Goal: Task Accomplishment & Management: Complete application form

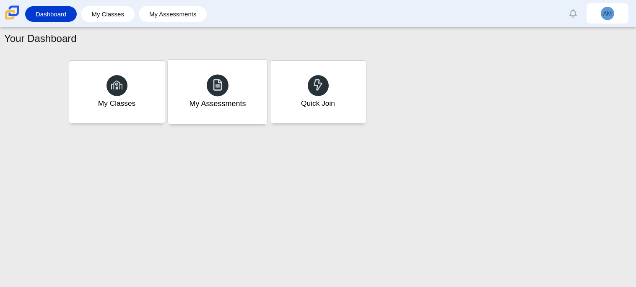
click at [222, 110] on div "My Assessments" at bounding box center [217, 92] width 99 height 65
click at [294, 83] on div "Quick Join" at bounding box center [317, 92] width 99 height 65
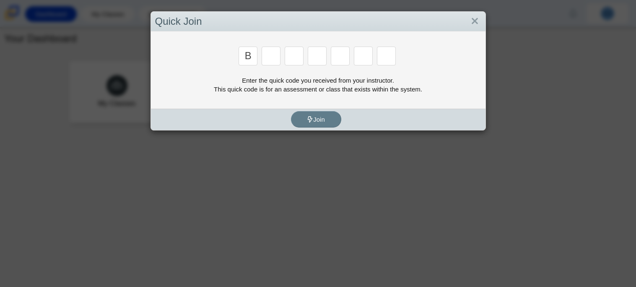
type input "B"
type input "M"
type input "3"
type input "5"
type input "3"
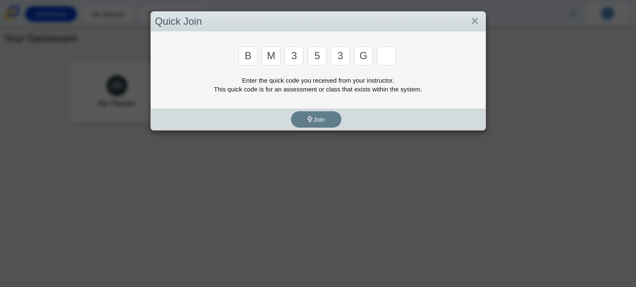
type input "G"
type input "B"
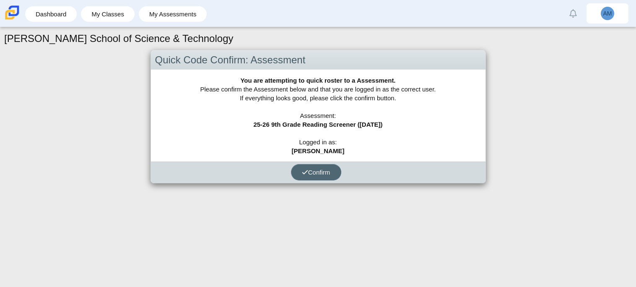
click at [323, 167] on button "Confirm" at bounding box center [316, 172] width 50 height 16
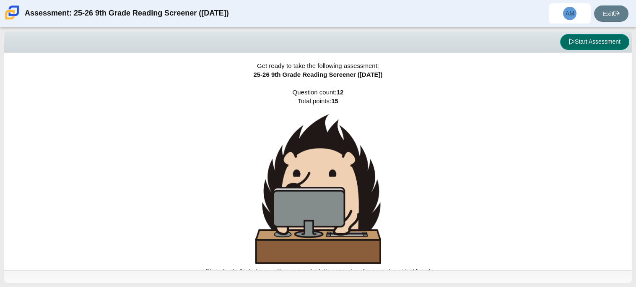
click at [578, 39] on button "Start Assessment" at bounding box center [594, 42] width 69 height 16
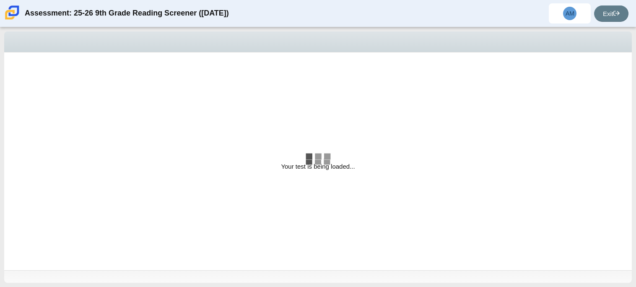
select select "ccc5b315-3c7c-471c-bf90-f22c8299c798"
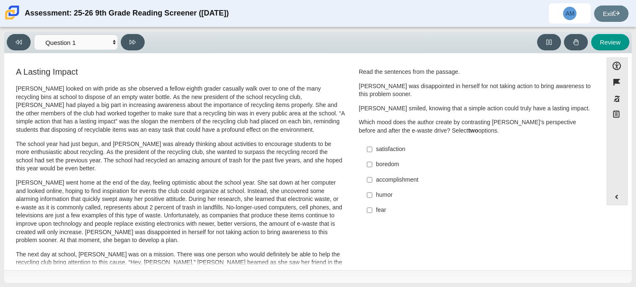
click at [386, 206] on div "fear" at bounding box center [482, 210] width 212 height 8
click at [372, 206] on input "fear fear" at bounding box center [369, 210] width 5 height 15
checkbox input "true"
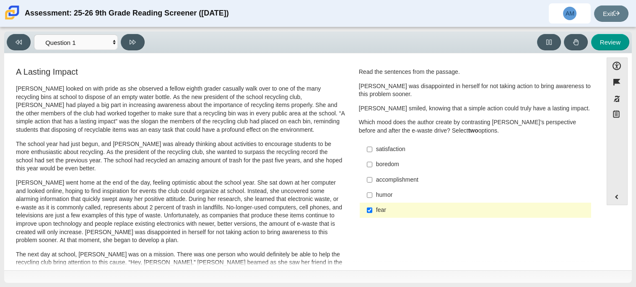
click at [409, 147] on div "satisfaction" at bounding box center [482, 149] width 212 height 8
click at [372, 147] on input "satisfaction satisfaction" at bounding box center [369, 149] width 5 height 15
checkbox input "true"
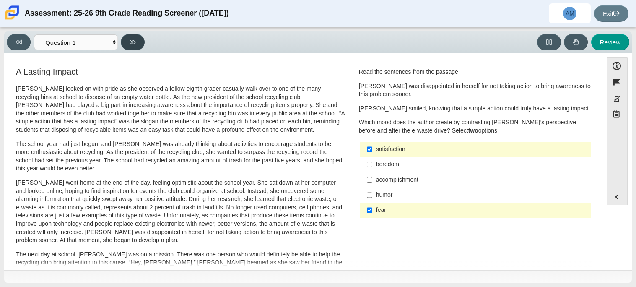
click at [138, 44] on button at bounding box center [133, 42] width 24 height 16
select select "0ff64528-ffd7-428d-b192-babfaadd44e8"
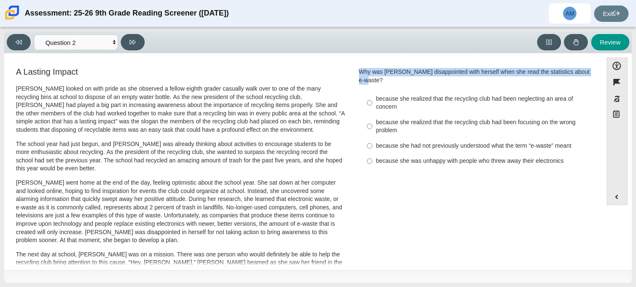
drag, startPoint x: 354, startPoint y: 75, endPoint x: 595, endPoint y: 74, distance: 241.2
click at [595, 74] on div "Feature A Lasting Impact Scarlett looked on with pride as she observed a fellow…" at bounding box center [303, 163] width 590 height 207
copy div "Why was Scarlett disappointed with herself when she read the statistics about e…"
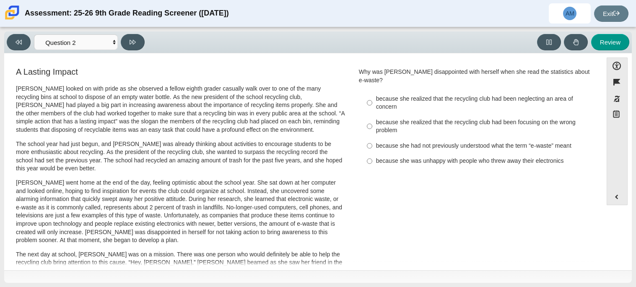
click at [472, 96] on div "because she realized that the recycling club had been neglecting an area of con…" at bounding box center [482, 103] width 212 height 16
click at [372, 96] on input "because she realized that the recycling club had been neglecting an area of con…" at bounding box center [369, 102] width 5 height 23
radio input "true"
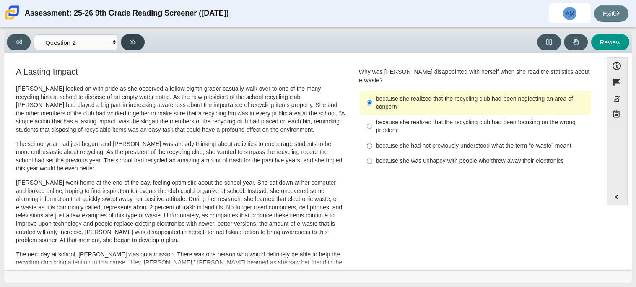
click at [128, 44] on button at bounding box center [133, 42] width 24 height 16
select select "7ce3d843-6974-4858-901c-1ff39630e843"
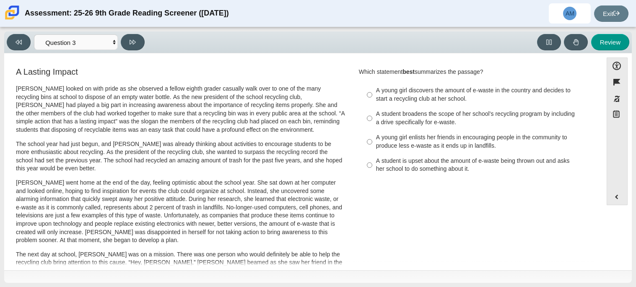
click at [422, 125] on div "A student broadens the scope of her school’s recycling program by including a d…" at bounding box center [482, 118] width 212 height 16
click at [372, 125] on input "A student broadens the scope of her school’s recycling program by including a d…" at bounding box center [369, 118] width 5 height 23
radio input "true"
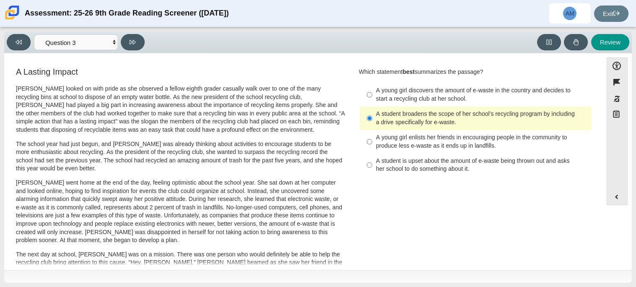
click at [441, 103] on label "A young girl discovers the amount of e-waste in the country and decides to star…" at bounding box center [476, 94] width 230 height 23
click at [372, 103] on input "A young girl discovers the amount of e-waste in the country and decides to star…" at bounding box center [369, 94] width 5 height 23
radio input "true"
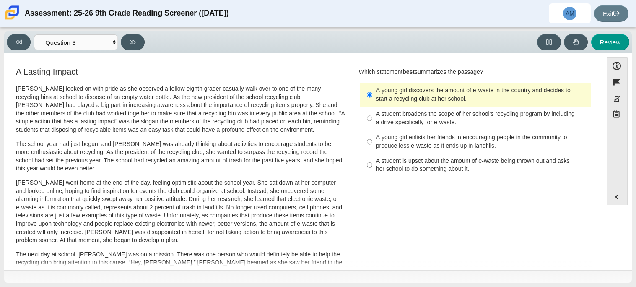
click at [424, 170] on div "A student is upset about the amount of e-waste being thrown out and asks her sc…" at bounding box center [482, 165] width 212 height 16
click at [372, 170] on input "A student is upset about the amount of e-waste being thrown out and asks her sc…" at bounding box center [369, 165] width 5 height 23
radio input "true"
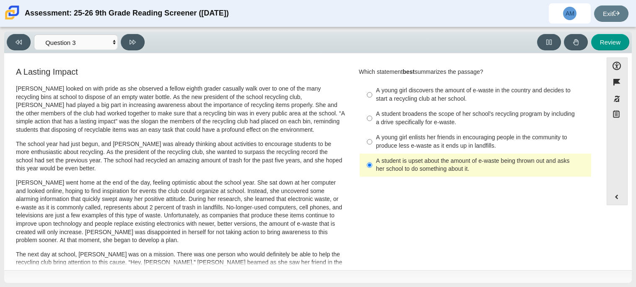
click at [146, 44] on div "Viewing Question 3 of 12 in Pacing Mode Questions Question 1 Question 2 Questio…" at bounding box center [77, 42] width 141 height 16
click at [140, 44] on button at bounding box center [133, 42] width 24 height 16
select select "ca9ea0f1-49c5-4bd1-83b0-472c18652b42"
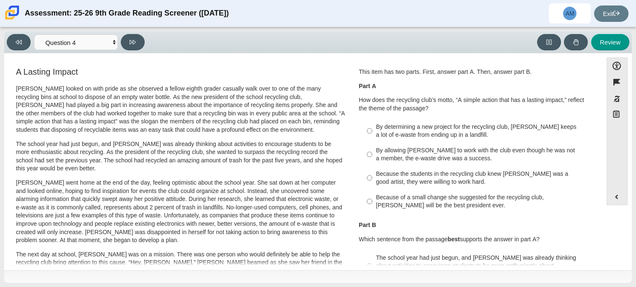
click at [429, 193] on label "Because of a small change she suggested for the recycling club, Scarlett will b…" at bounding box center [476, 201] width 230 height 23
click at [372, 193] on input "Because of a small change she suggested for the recycling club, Scarlett will b…" at bounding box center [369, 201] width 5 height 23
radio input "true"
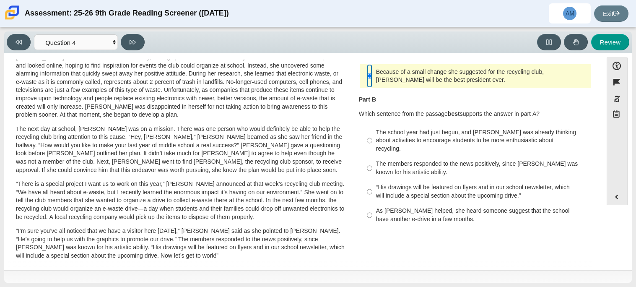
scroll to position [124, 0]
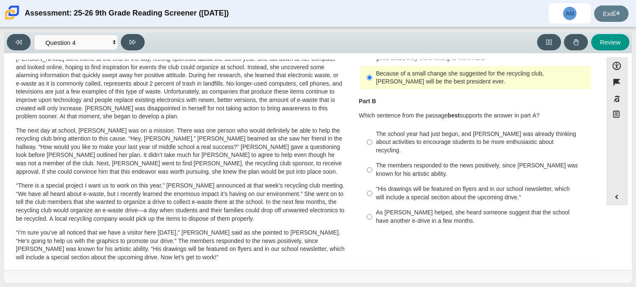
click at [467, 161] on div "The members responded to the news positively, since Juan Carlos was known for h…" at bounding box center [482, 169] width 212 height 16
click at [372, 161] on input "The members responded to the news positively, since Juan Carlos was known for h…" at bounding box center [369, 169] width 5 height 23
radio input "true"
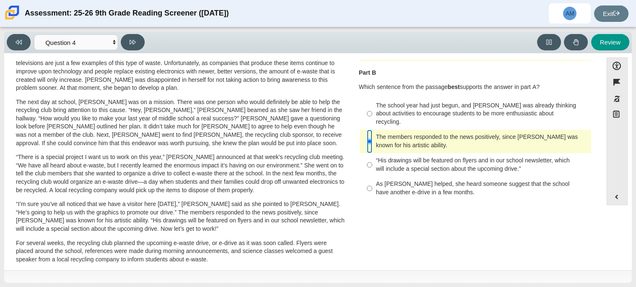
scroll to position [0, 0]
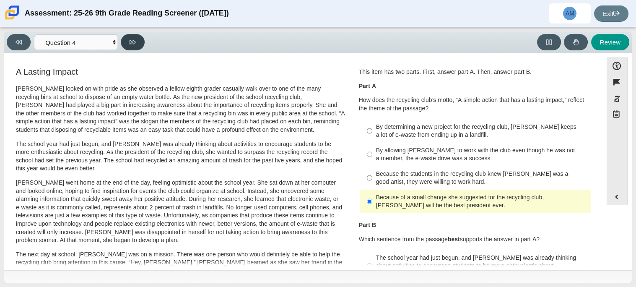
click at [127, 43] on button at bounding box center [133, 42] width 24 height 16
select select "e41f1a79-e29f-4095-8030-a53364015bed"
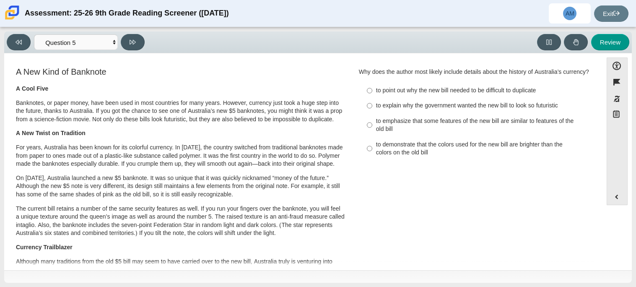
click at [481, 111] on label "to explain why the government wanted the new bill to look so futuristic to expl…" at bounding box center [476, 105] width 230 height 15
click at [372, 111] on input "to explain why the government wanted the new bill to look so futuristic to expl…" at bounding box center [369, 105] width 5 height 15
radio input "true"
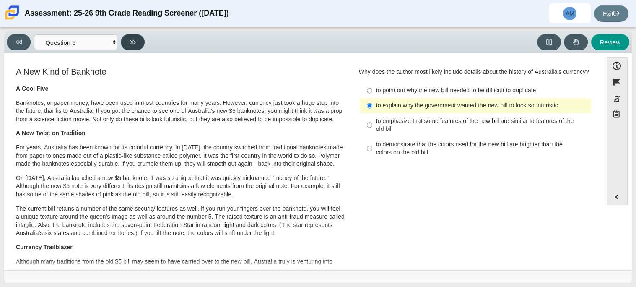
click at [135, 41] on icon at bounding box center [133, 42] width 6 height 5
select select "69146e31-7b3d-4a3e-9ce6-f30c24342ae0"
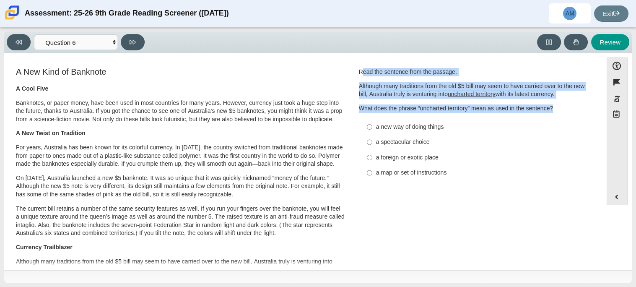
drag, startPoint x: 359, startPoint y: 75, endPoint x: 588, endPoint y: 109, distance: 231.0
click at [588, 109] on div "Question Read the sentence from the passage. Although many traditions from the …" at bounding box center [476, 126] width 246 height 120
copy div "ead the sentence from the passage. Although many traditions from the old $5 bil…"
click at [418, 123] on div "a new way of doing things" at bounding box center [482, 127] width 212 height 8
click at [372, 122] on input "a new way of doing things a new way of doing things" at bounding box center [369, 126] width 5 height 15
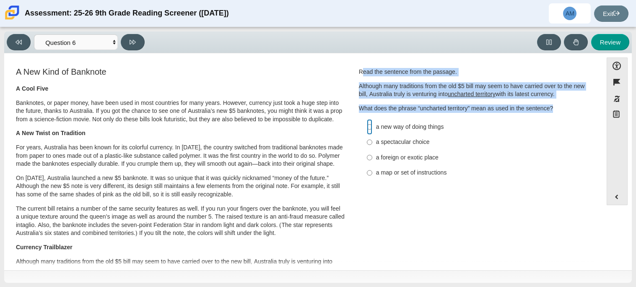
radio input "true"
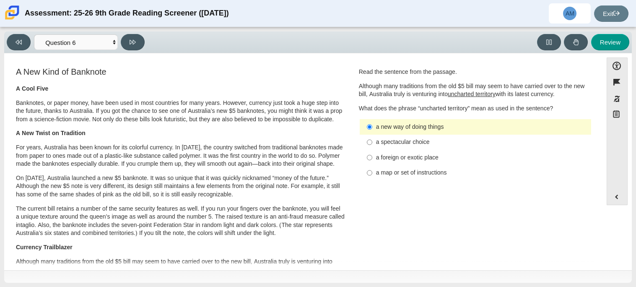
click at [432, 159] on div "a foreign or exotic place" at bounding box center [482, 158] width 212 height 8
click at [372, 159] on input "a foreign or exotic place a foreign or exotic place" at bounding box center [369, 157] width 5 height 15
radio input "true"
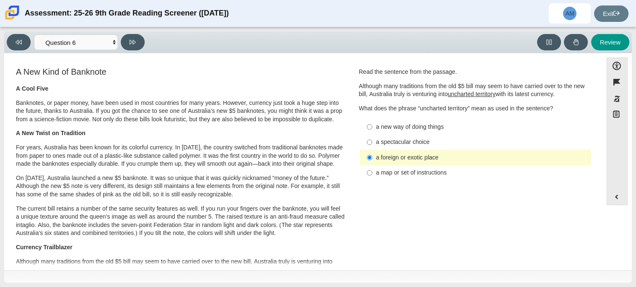
click at [149, 42] on div "Review" at bounding box center [389, 42] width 482 height 16
click at [136, 42] on icon at bounding box center [133, 42] width 6 height 6
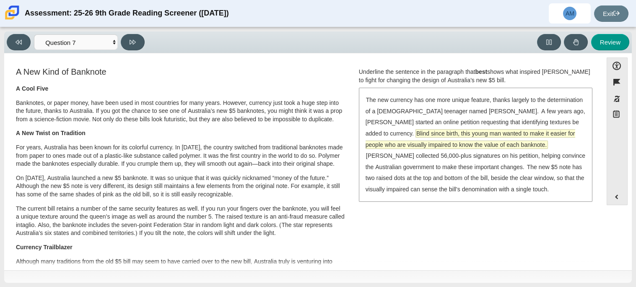
click at [425, 135] on span "Blind since birth, this young man wanted to make it easier for people who are v…" at bounding box center [471, 139] width 210 height 19
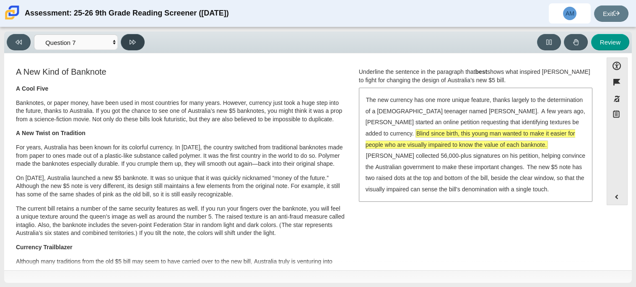
click at [125, 41] on button at bounding box center [133, 42] width 24 height 16
select select "ea8338c2-a6a3-418e-a305-2b963b54a290"
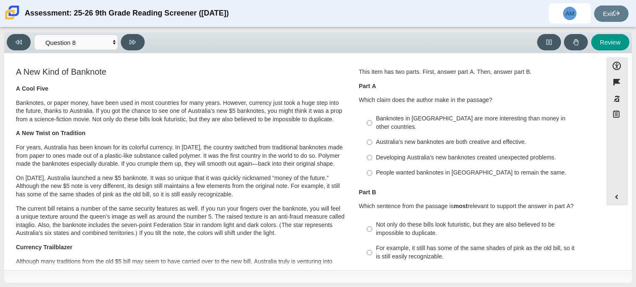
click at [445, 117] on div "Banknotes in Australia are more interesting than money in other countries." at bounding box center [482, 123] width 212 height 16
click at [372, 117] on input "Banknotes in Australia are more interesting than money in other countries. Bank…" at bounding box center [369, 122] width 5 height 23
radio input "true"
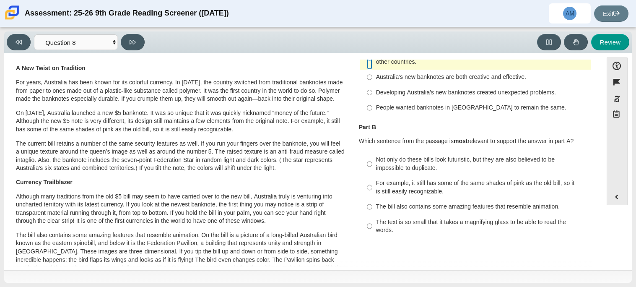
scroll to position [65, 0]
click at [441, 190] on label "For example, it still has some of the same shades of pink as the old bill, so i…" at bounding box center [476, 187] width 230 height 23
click at [372, 190] on input "For example, it still has some of the same shades of pink as the old bill, so i…" at bounding box center [369, 187] width 5 height 23
radio input "true"
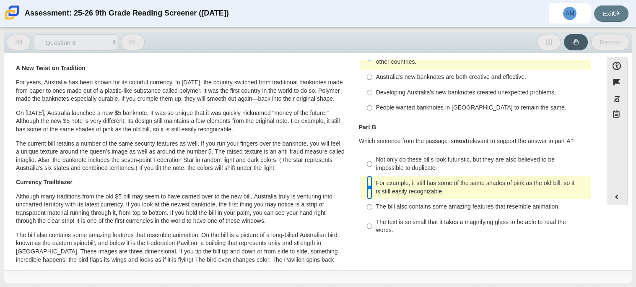
scroll to position [0, 0]
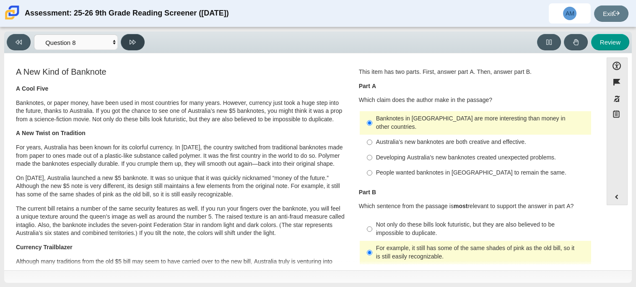
click at [128, 44] on button at bounding box center [133, 42] width 24 height 16
select select "89f058d6-b15c-4ef5-a4b3-fdaffb8868b6"
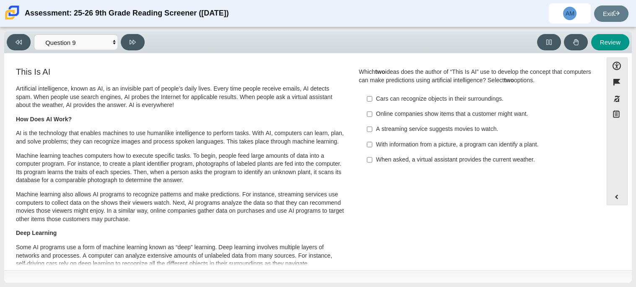
click at [440, 117] on div "Online companies show items that a customer might want." at bounding box center [482, 114] width 212 height 8
click at [372, 117] on input "Online companies show items that a customer might want. Online companies show i…" at bounding box center [369, 114] width 5 height 15
checkbox input "true"
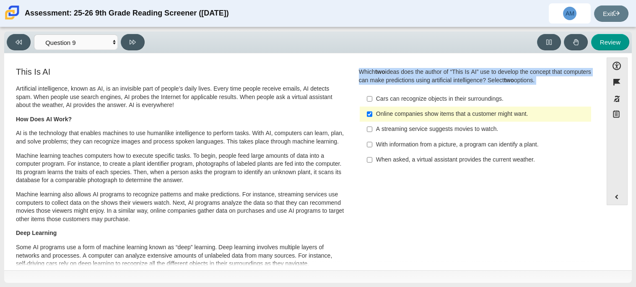
drag, startPoint x: 555, startPoint y: 86, endPoint x: 354, endPoint y: 68, distance: 202.1
click at [354, 68] on div "Question Which two ideas does the author of “This Is AI” use to develop the con…" at bounding box center [476, 119] width 246 height 107
copy div "Which two ideas does the author of “This Is AI” use to develop the concept that…"
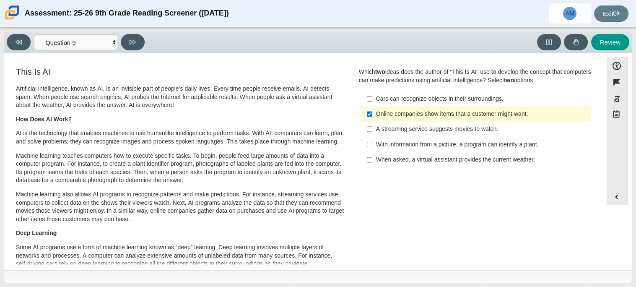
click at [395, 138] on label "With information from a picture, a program can identify a plant. With informati…" at bounding box center [476, 144] width 230 height 15
click at [372, 138] on input "With information from a picture, a program can identify a plant. With informati…" at bounding box center [369, 144] width 5 height 15
checkbox input "true"
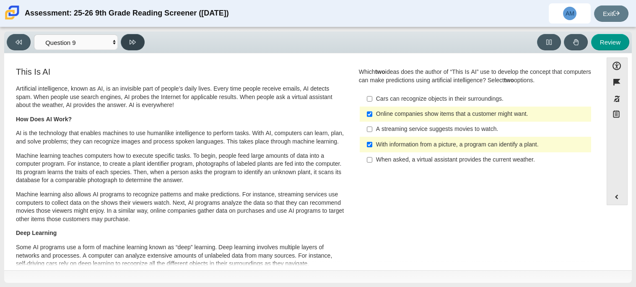
click at [129, 38] on button at bounding box center [133, 42] width 24 height 16
select select "cdf3c14e-a918-44d1-9b63-3db0fa81641e"
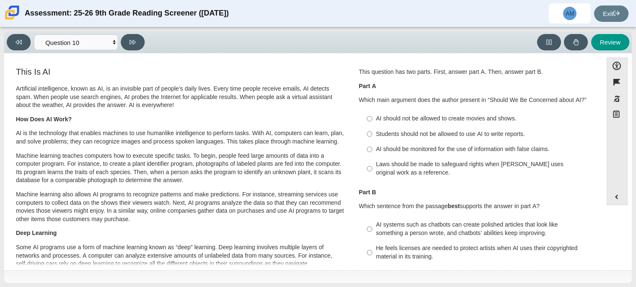
click at [403, 133] on div "Students should not be allowed to use AI to write reports." at bounding box center [482, 134] width 212 height 8
click at [372, 133] on input "Students should not be allowed to use AI to write reports. Students should not …" at bounding box center [369, 133] width 5 height 15
radio input "true"
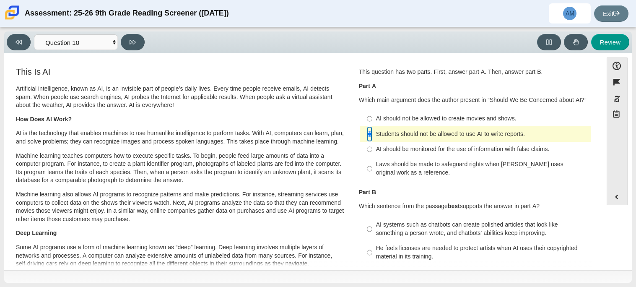
scroll to position [16, 0]
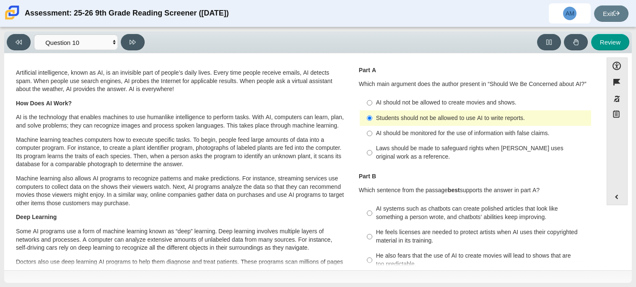
click at [385, 259] on div "He also fears that the use of AI to create movies will lead to shows that are t…" at bounding box center [482, 260] width 212 height 16
click at [372, 259] on input "He also fears that the use of AI to create movies will lead to shows that are t…" at bounding box center [369, 259] width 5 height 23
radio input "true"
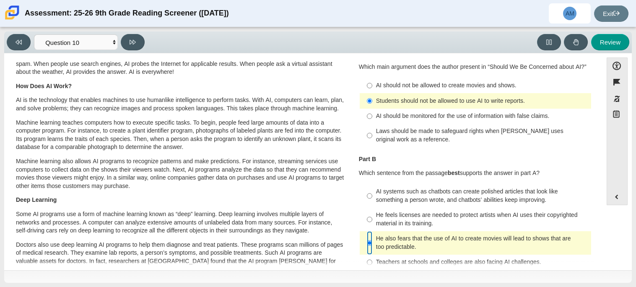
scroll to position [45, 0]
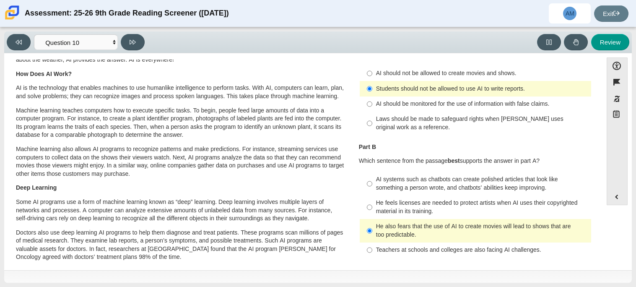
click at [442, 186] on div "AI systems such as chatbots can create polished articles that look like somethi…" at bounding box center [482, 183] width 212 height 16
click at [372, 186] on input "AI systems such as chatbots can create polished articles that look like somethi…" at bounding box center [369, 183] width 5 height 23
radio input "true"
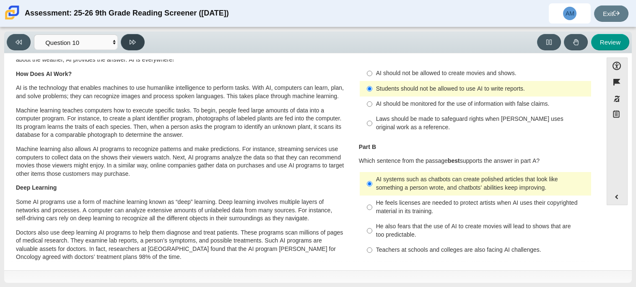
click at [141, 47] on button at bounding box center [133, 42] width 24 height 16
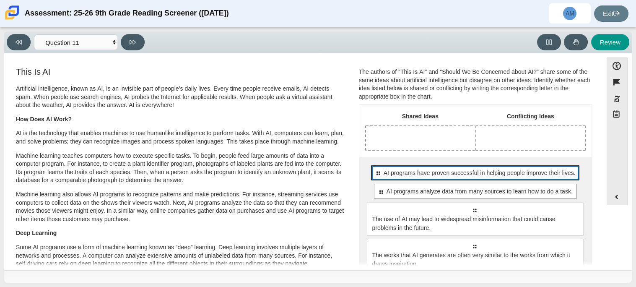
click at [427, 174] on span "AI programs have proven successful in helping people improve their lives." at bounding box center [480, 173] width 192 height 9
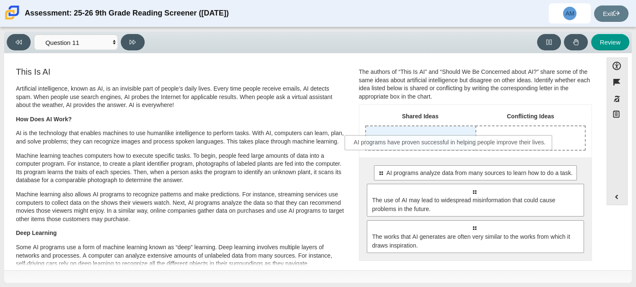
drag, startPoint x: 427, startPoint y: 174, endPoint x: 403, endPoint y: 143, distance: 38.9
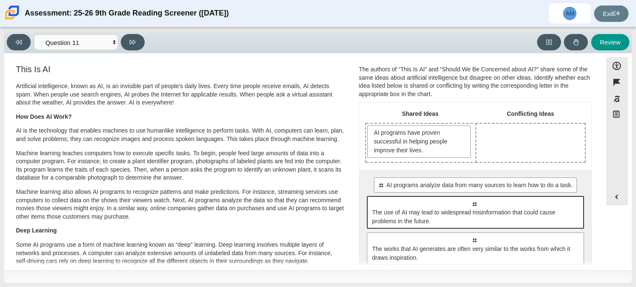
scroll to position [3, 0]
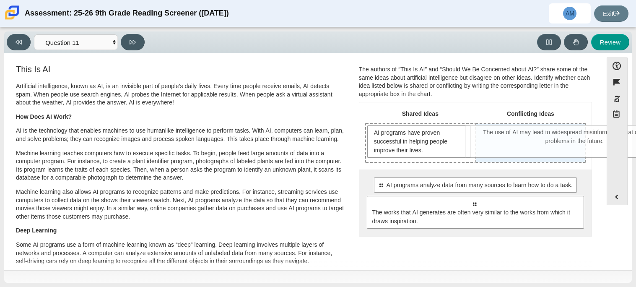
drag, startPoint x: 423, startPoint y: 207, endPoint x: 522, endPoint y: 136, distance: 121.8
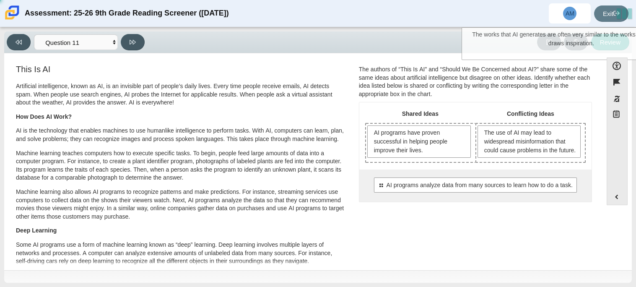
scroll to position [0, 0]
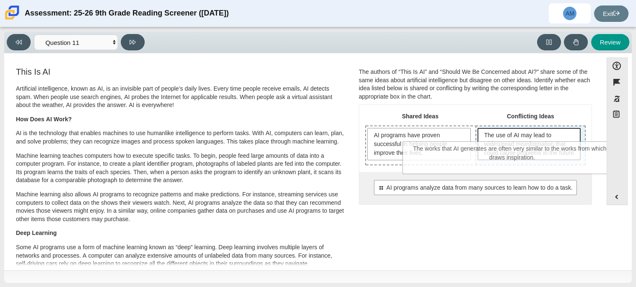
drag, startPoint x: 499, startPoint y: 224, endPoint x: 539, endPoint y: 159, distance: 76.6
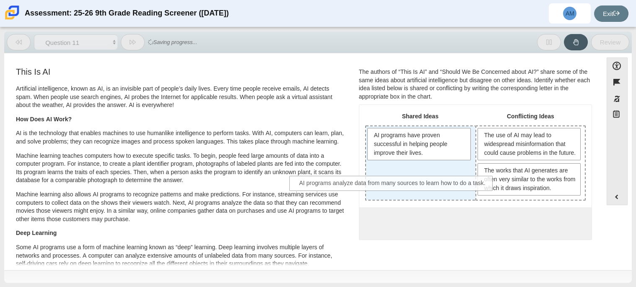
drag, startPoint x: 466, startPoint y: 225, endPoint x: 386, endPoint y: 177, distance: 93.3
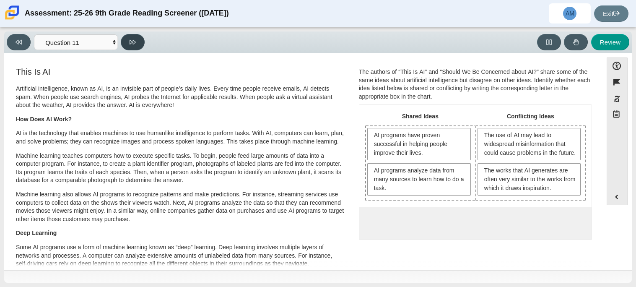
click at [138, 46] on button at bounding box center [133, 42] width 24 height 16
select select "c3effed4-44ce-4a19-bd96-1787f34e9b4c"
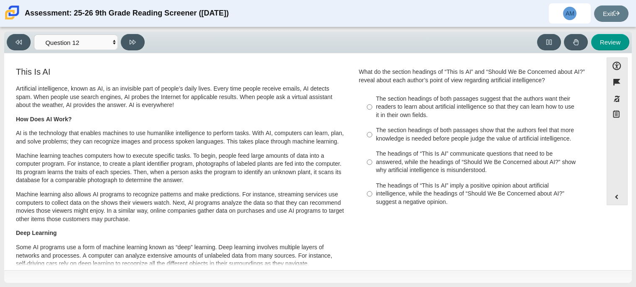
click at [460, 143] on label "The section headings of both passages show that the authors feel that more know…" at bounding box center [476, 134] width 230 height 23
click at [372, 143] on input "The section headings of both passages show that the authors feel that more know…" at bounding box center [369, 134] width 5 height 23
radio input "true"
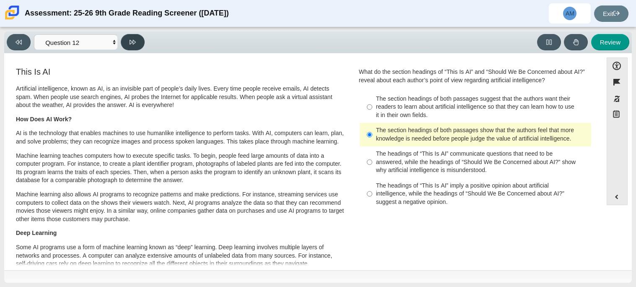
click at [131, 44] on icon at bounding box center [133, 42] width 6 height 6
select select "review"
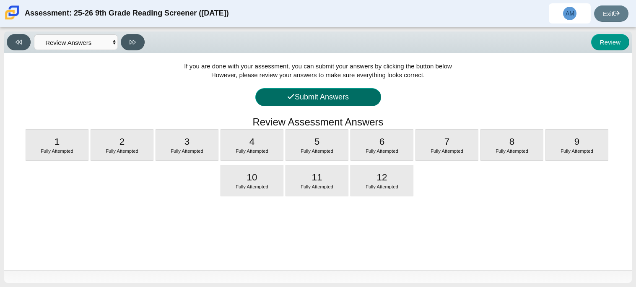
click at [265, 104] on button "Submit Answers" at bounding box center [318, 97] width 126 height 18
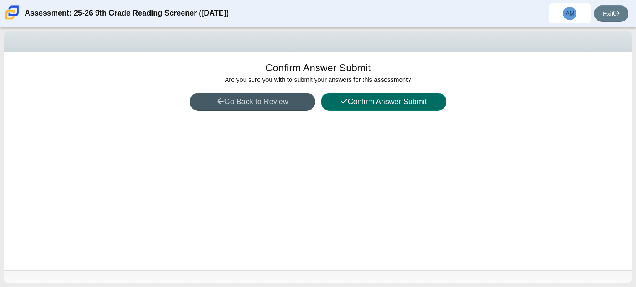
click at [376, 98] on button "Confirm Answer Submit" at bounding box center [384, 102] width 126 height 18
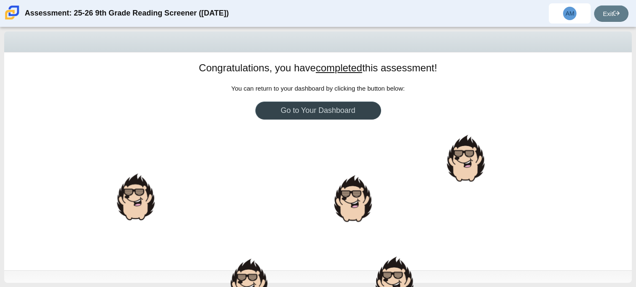
click at [332, 109] on link "Go to Your Dashboard" at bounding box center [318, 111] width 126 height 18
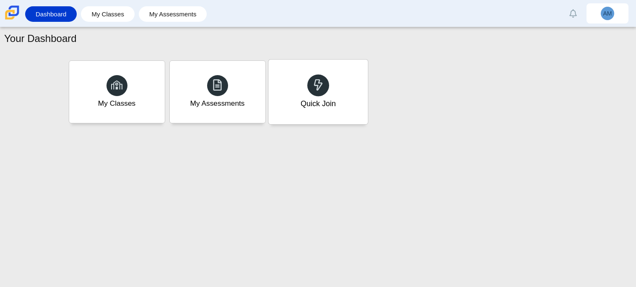
click at [289, 71] on div "Quick Join" at bounding box center [317, 92] width 99 height 65
